Goal: Information Seeking & Learning: Find specific page/section

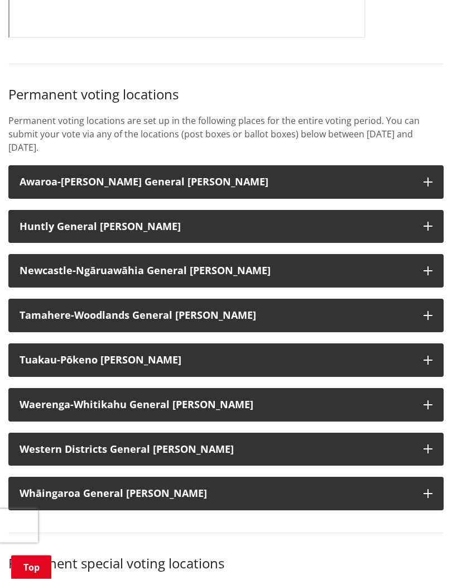
scroll to position [758, 0]
click at [431, 266] on icon "button" at bounding box center [428, 270] width 9 height 9
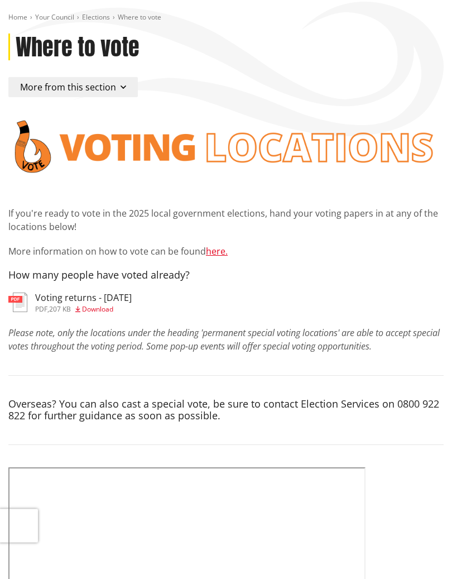
scroll to position [60, 0]
click at [223, 251] on link "here." at bounding box center [217, 251] width 22 height 12
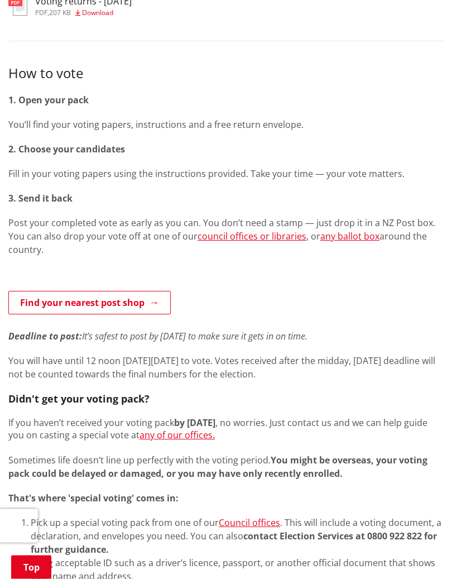
scroll to position [442, 0]
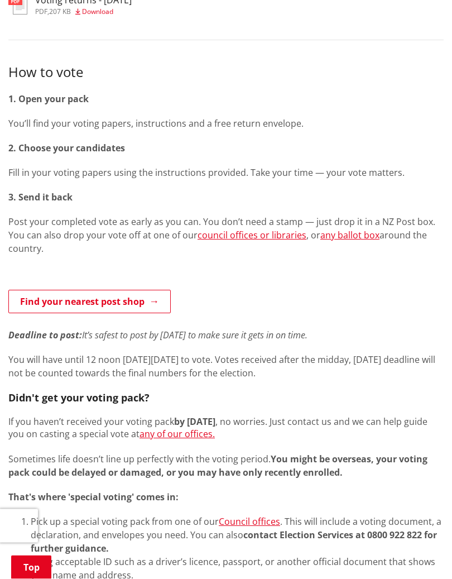
click at [272, 233] on link "council offices or libraries" at bounding box center [252, 236] width 109 height 12
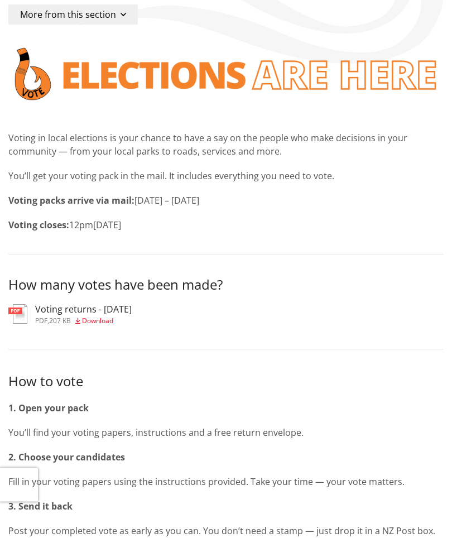
scroll to position [0, 0]
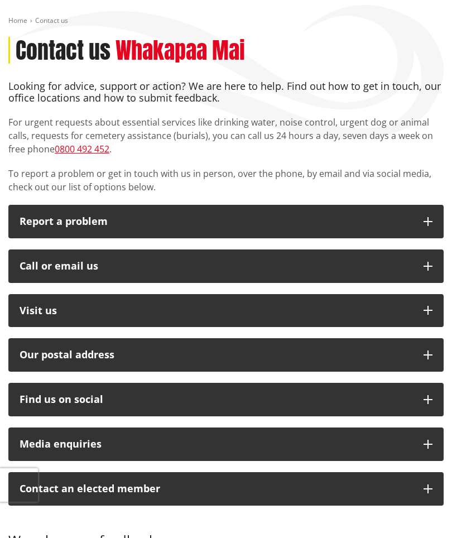
scroll to position [42, 0]
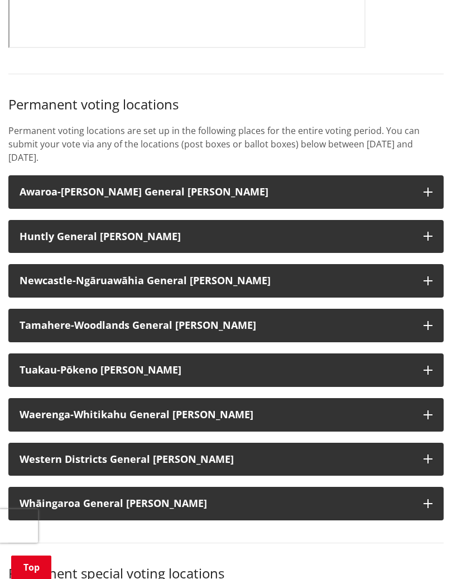
scroll to position [749, 0]
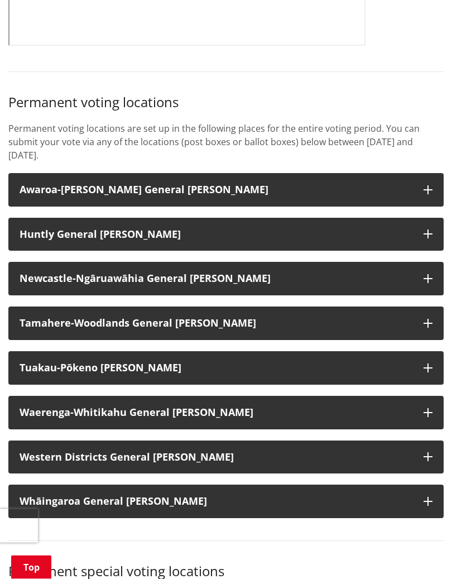
click at [425, 275] on icon "button" at bounding box center [428, 279] width 9 height 9
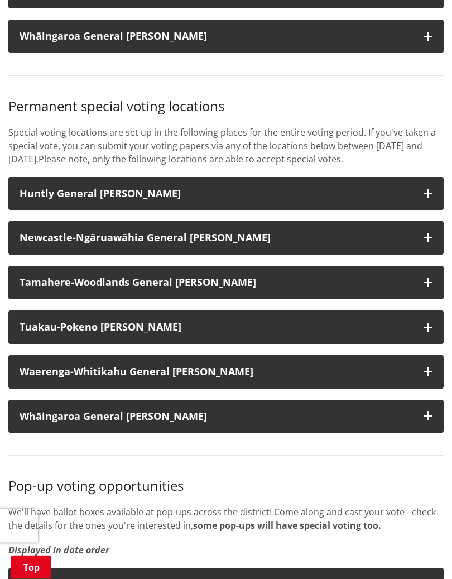
scroll to position [2177, 0]
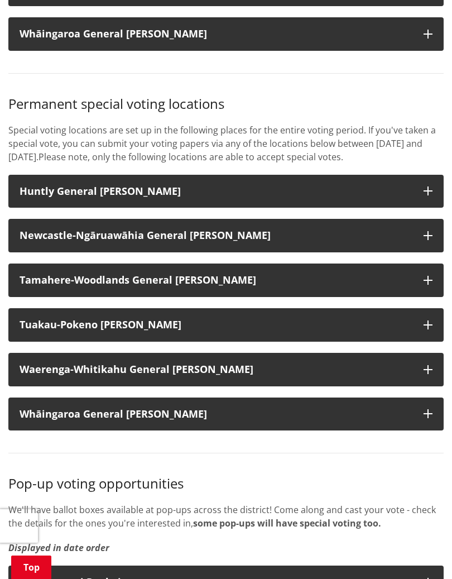
click at [428, 237] on icon "button" at bounding box center [428, 235] width 9 height 9
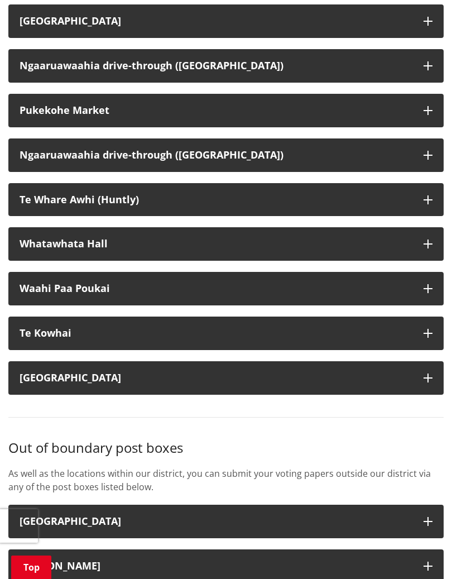
scroll to position [3523, 0]
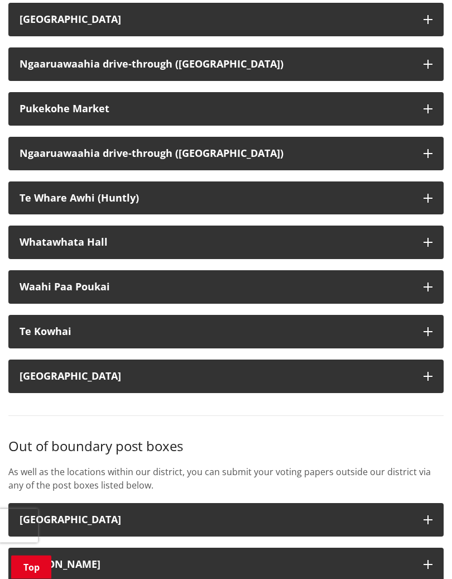
click at [431, 238] on icon "button" at bounding box center [428, 242] width 9 height 9
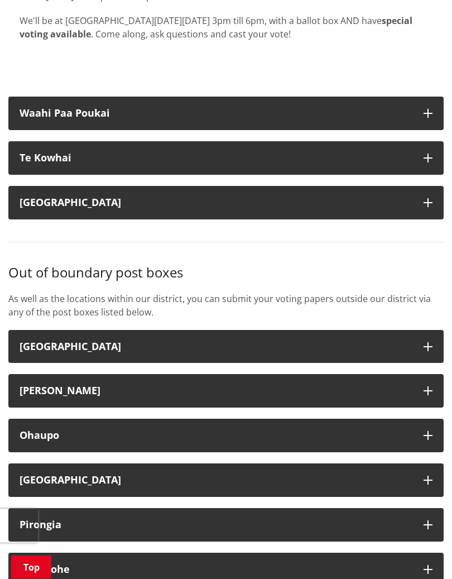
scroll to position [3860, 0]
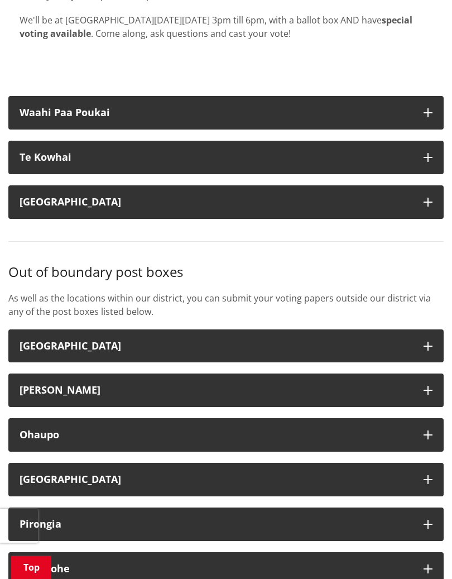
click at [431, 153] on icon "button" at bounding box center [428, 157] width 9 height 9
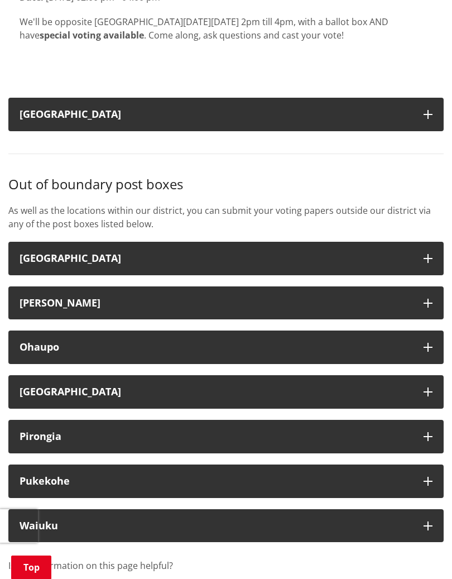
scroll to position [4119, 0]
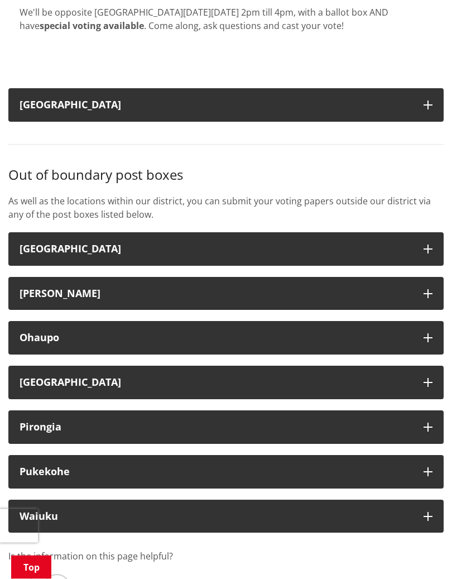
click at [431, 102] on button "[GEOGRAPHIC_DATA]" at bounding box center [226, 106] width 436 height 34
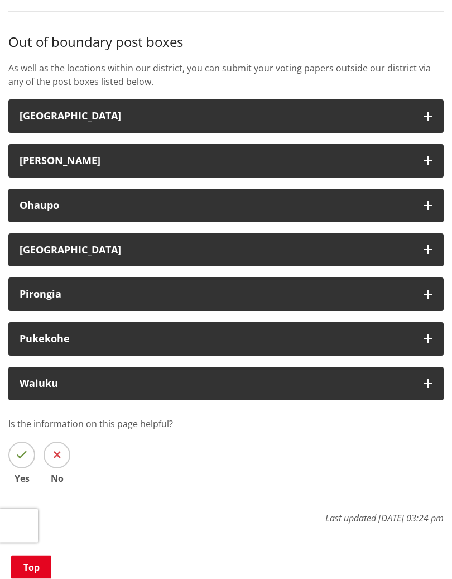
scroll to position [4446, 0]
click at [431, 156] on icon "button" at bounding box center [428, 160] width 9 height 9
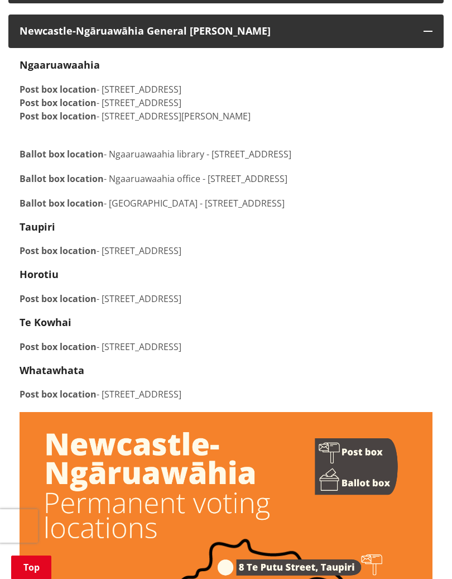
scroll to position [997, 0]
